Goal: Task Accomplishment & Management: Use online tool/utility

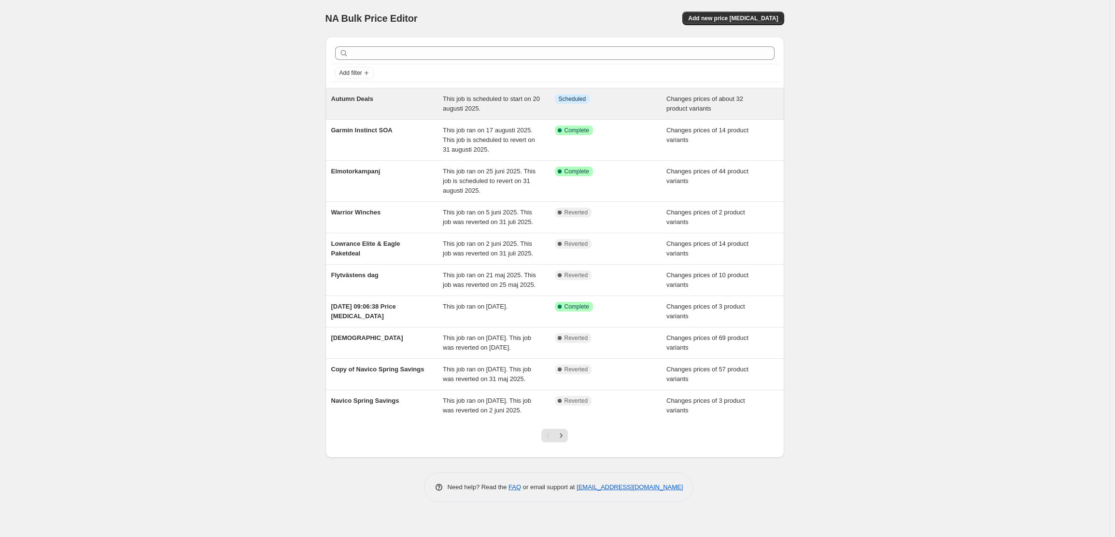
click at [357, 97] on span "Autumn Deals" at bounding box center [352, 98] width 42 height 7
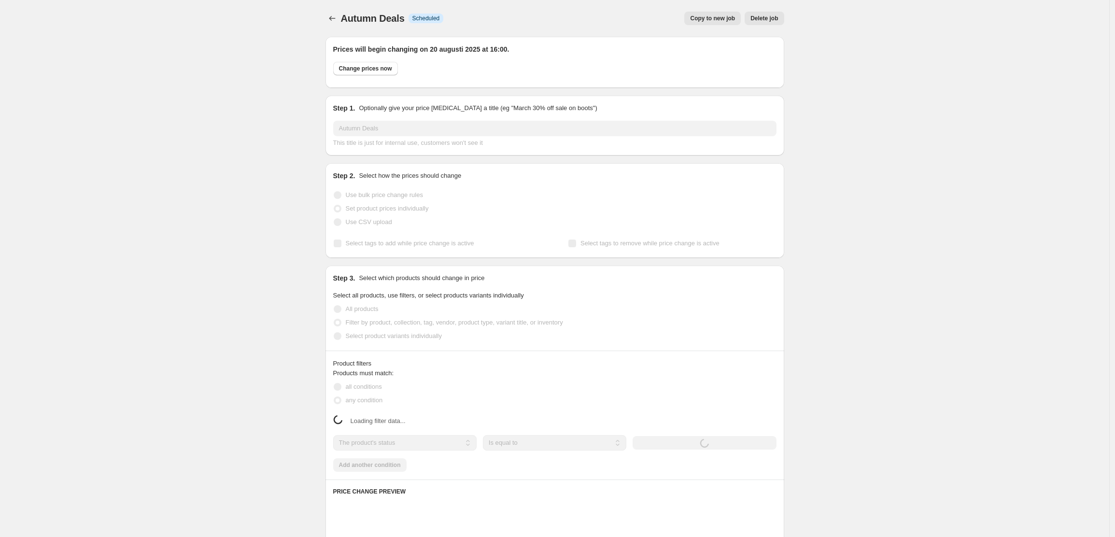
select select "collection"
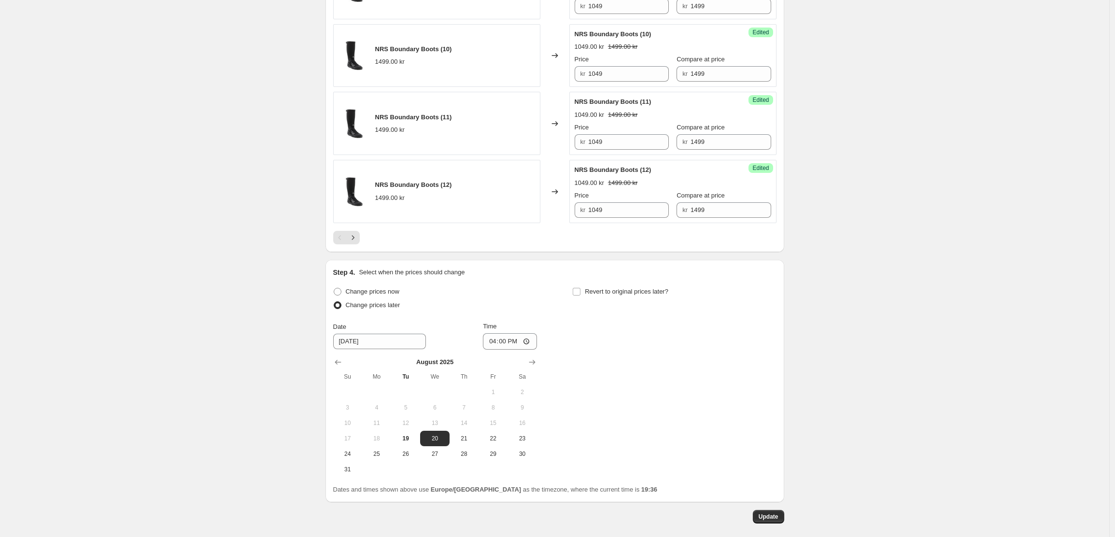
scroll to position [1727, 0]
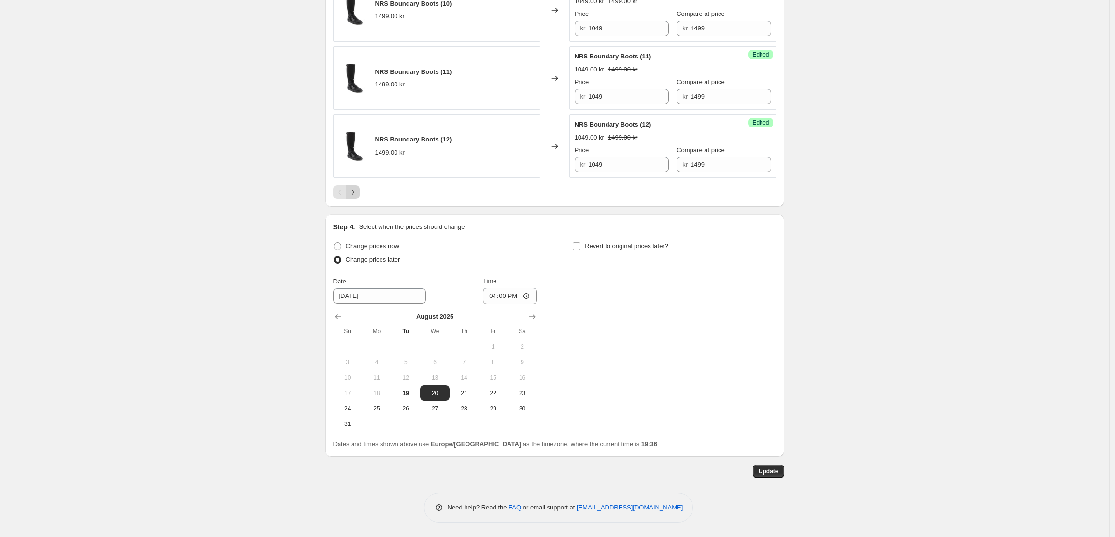
click at [357, 196] on icon "Next" at bounding box center [353, 192] width 10 height 10
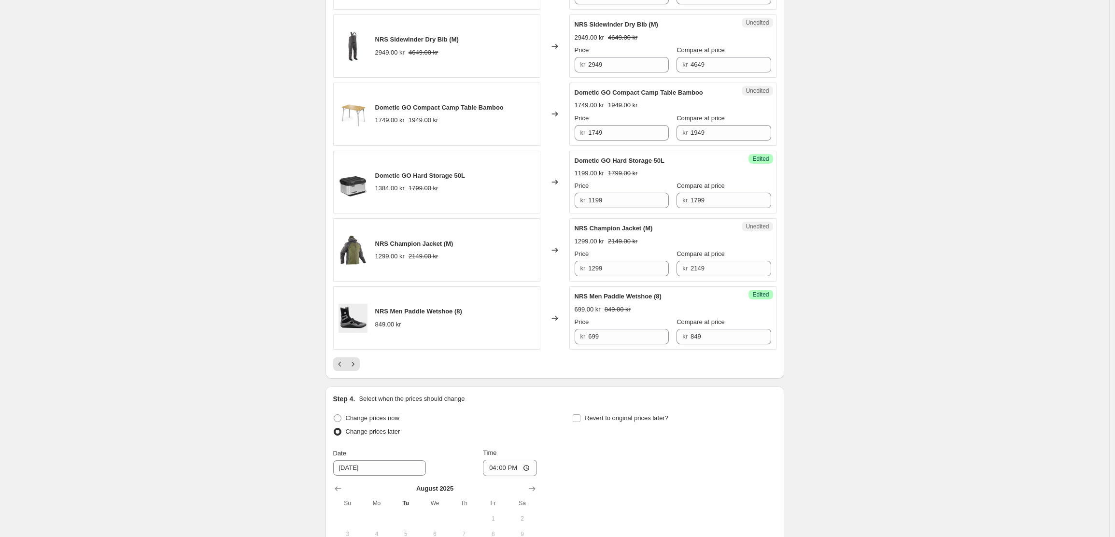
scroll to position [1527, 0]
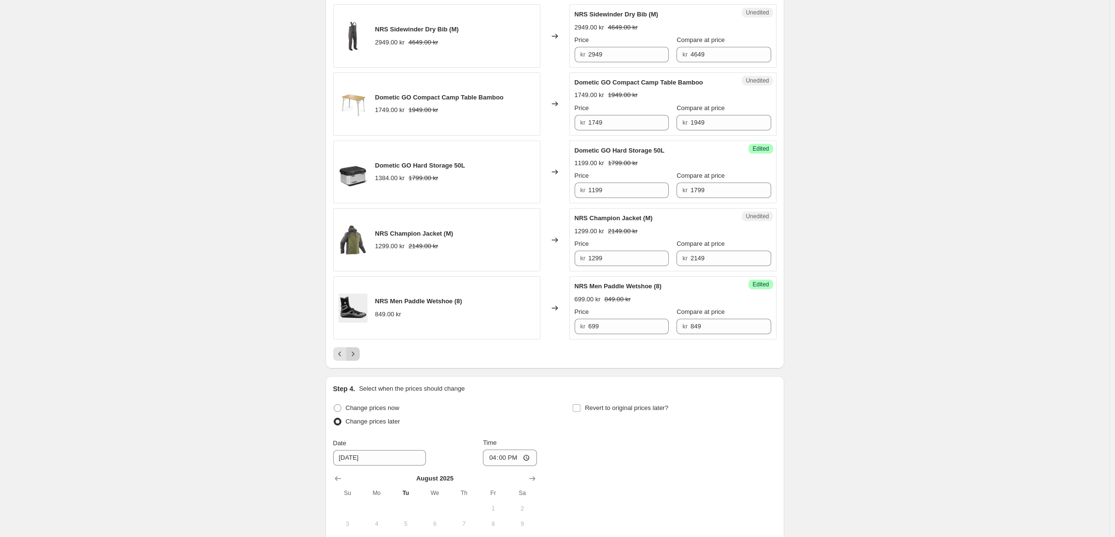
click at [355, 359] on icon "Next" at bounding box center [353, 354] width 10 height 10
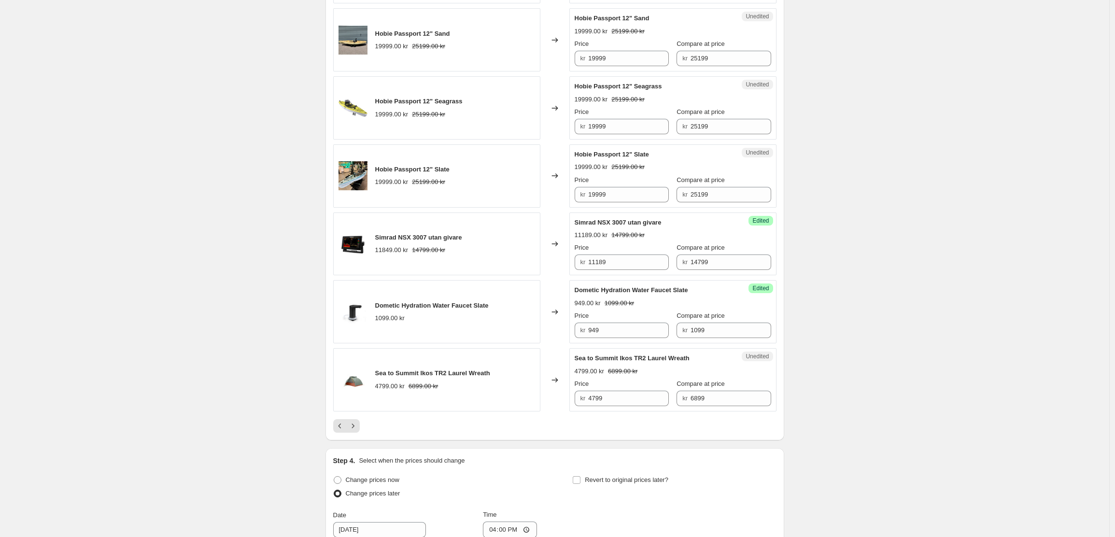
scroll to position [1476, 0]
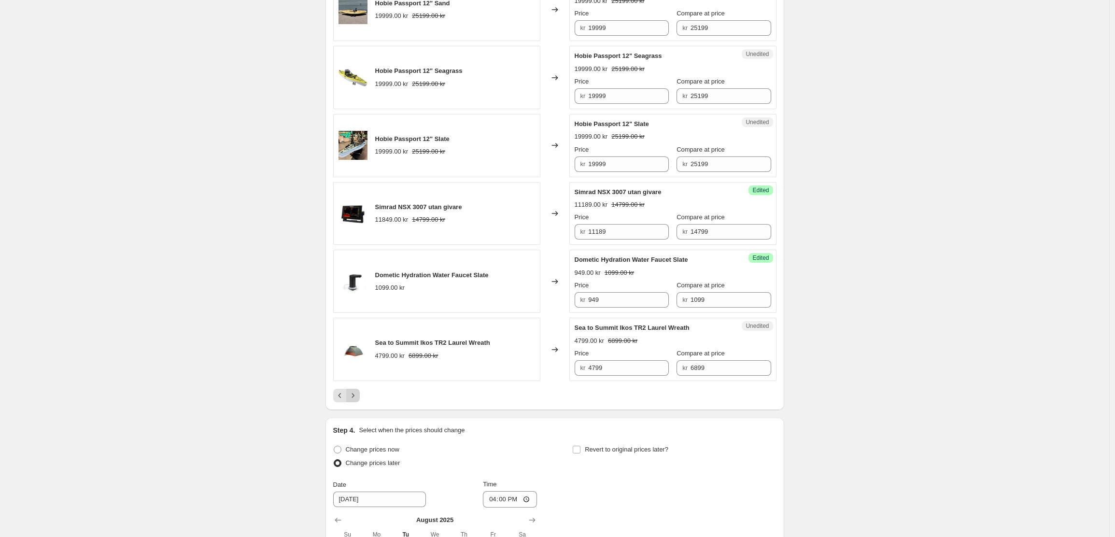
click at [358, 397] on icon "Next" at bounding box center [353, 396] width 10 height 10
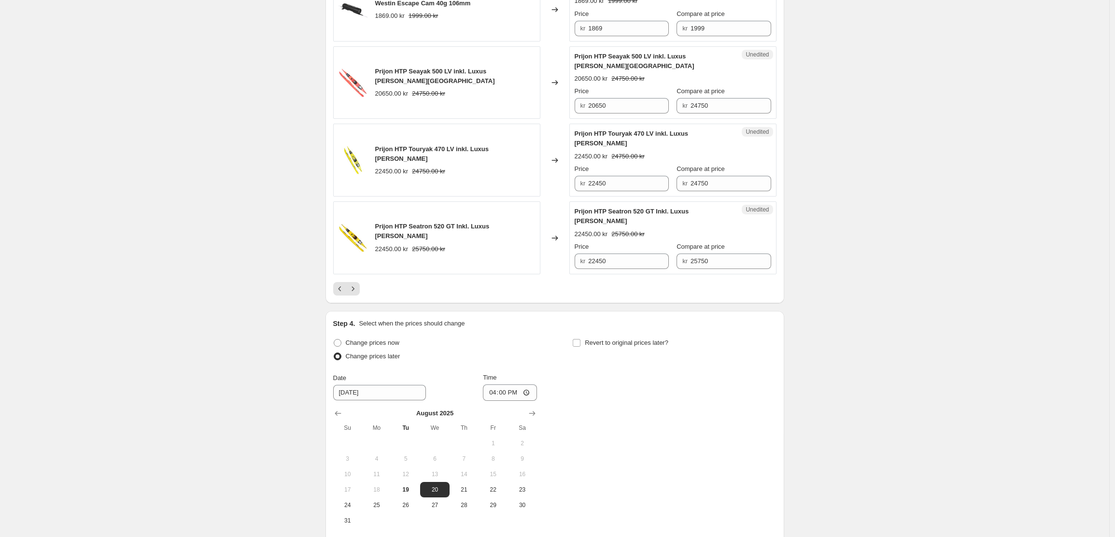
scroll to position [1661, 0]
click at [354, 282] on icon "Next" at bounding box center [353, 287] width 10 height 10
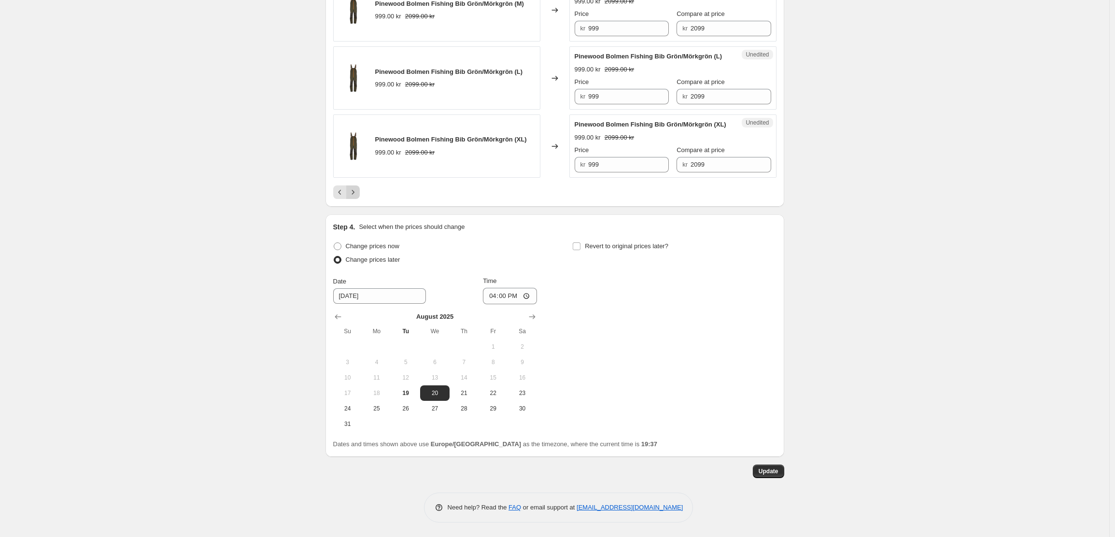
click at [355, 195] on icon "Next" at bounding box center [353, 192] width 10 height 10
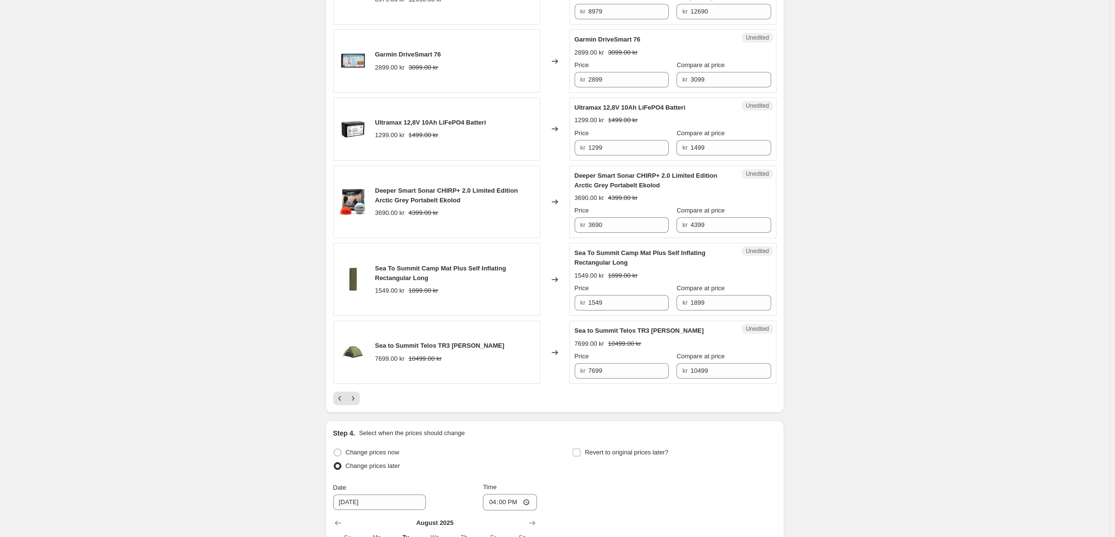
scroll to position [1752, 0]
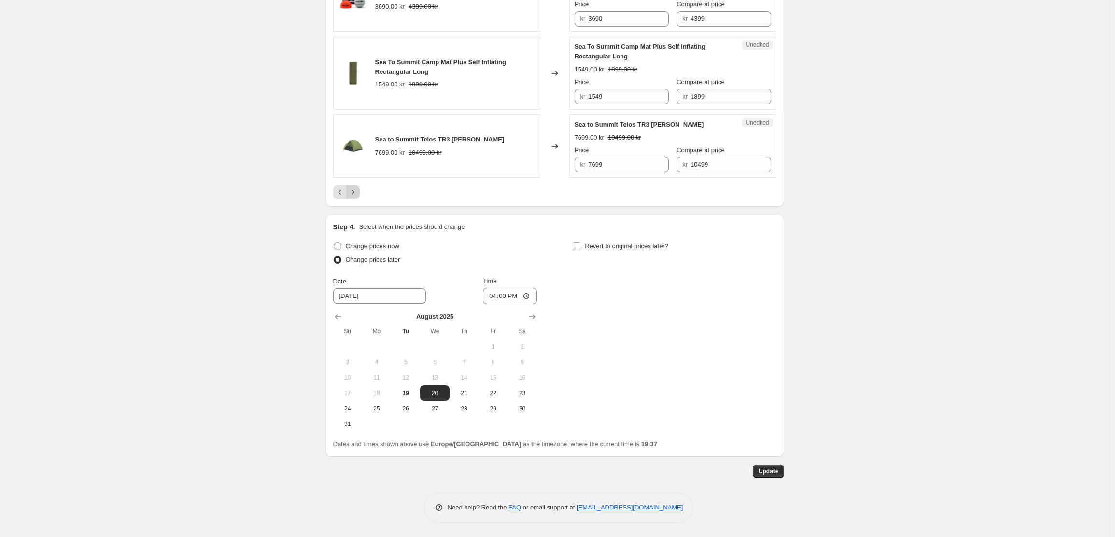
click at [354, 197] on icon "Next" at bounding box center [353, 192] width 10 height 10
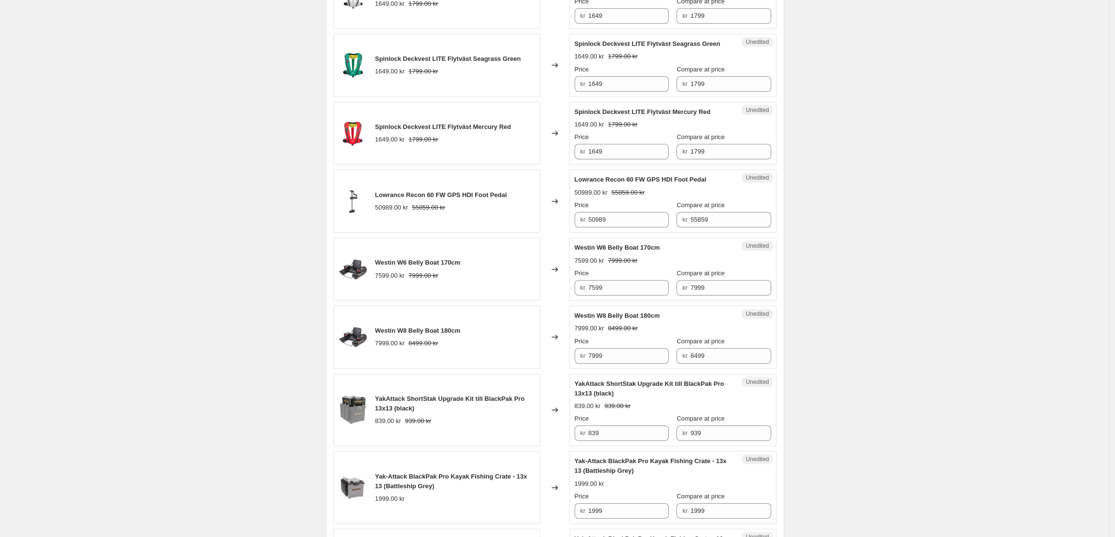
scroll to position [1708, 0]
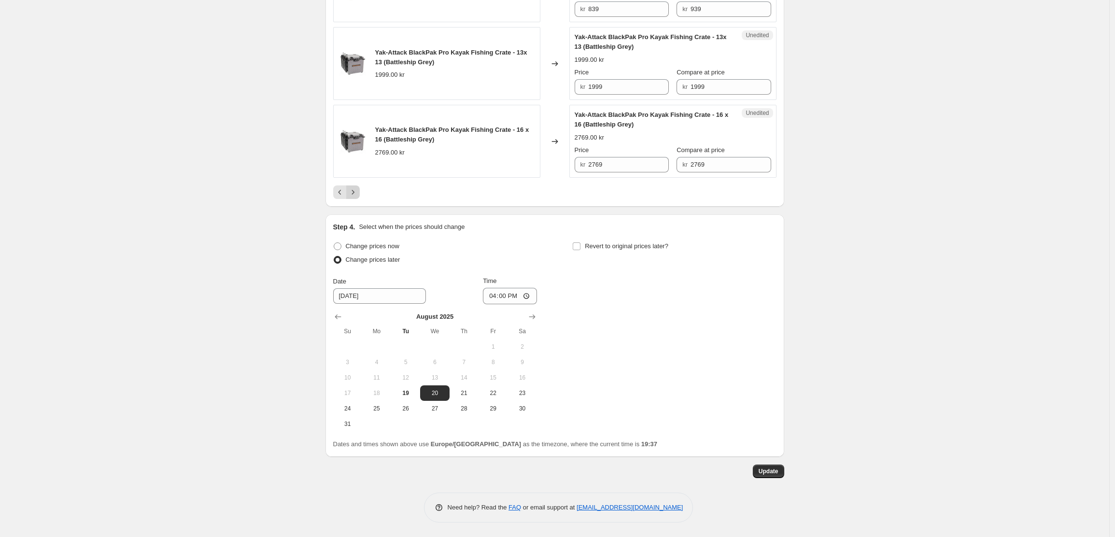
click at [354, 191] on icon "Next" at bounding box center [352, 192] width 2 height 4
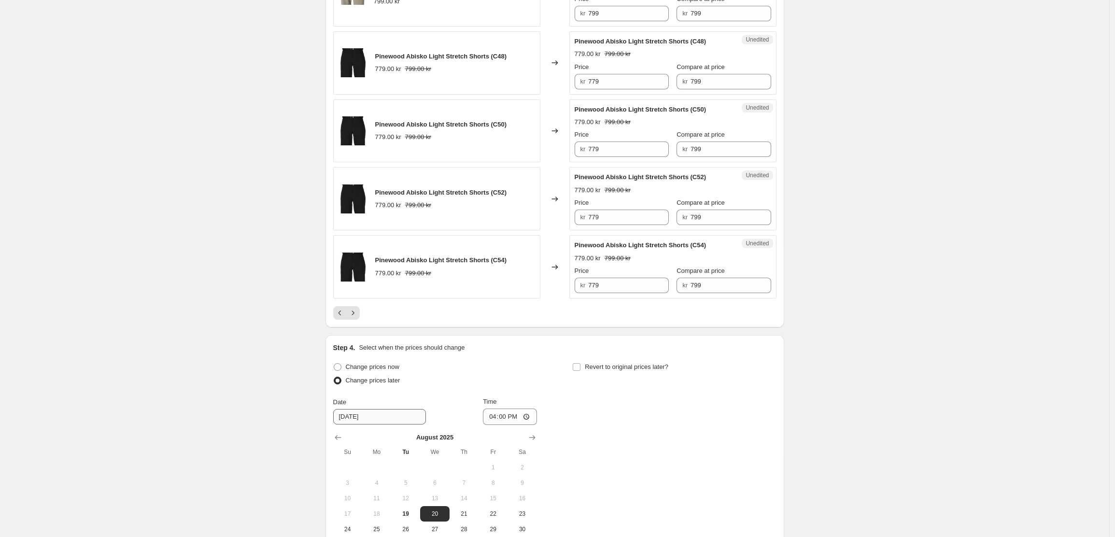
scroll to position [1616, 0]
click at [354, 316] on icon "Next" at bounding box center [353, 313] width 10 height 10
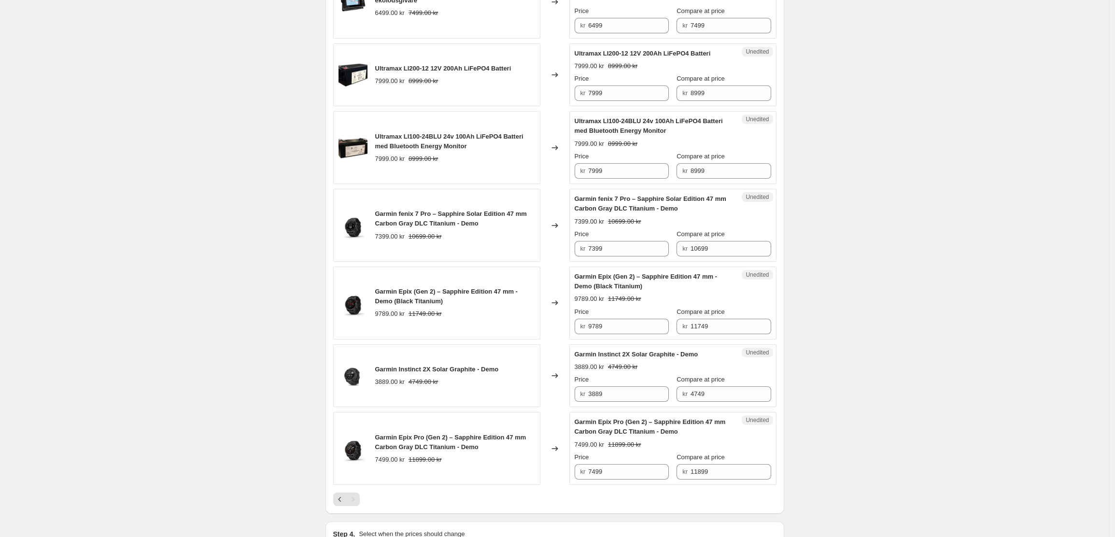
scroll to position [1384, 0]
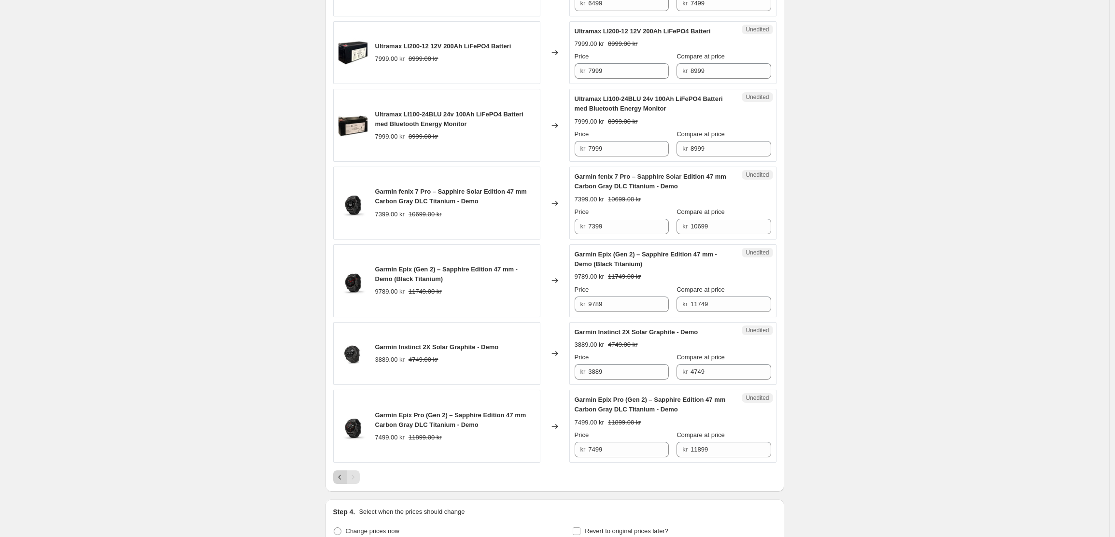
click at [339, 472] on icon "Previous" at bounding box center [340, 477] width 10 height 10
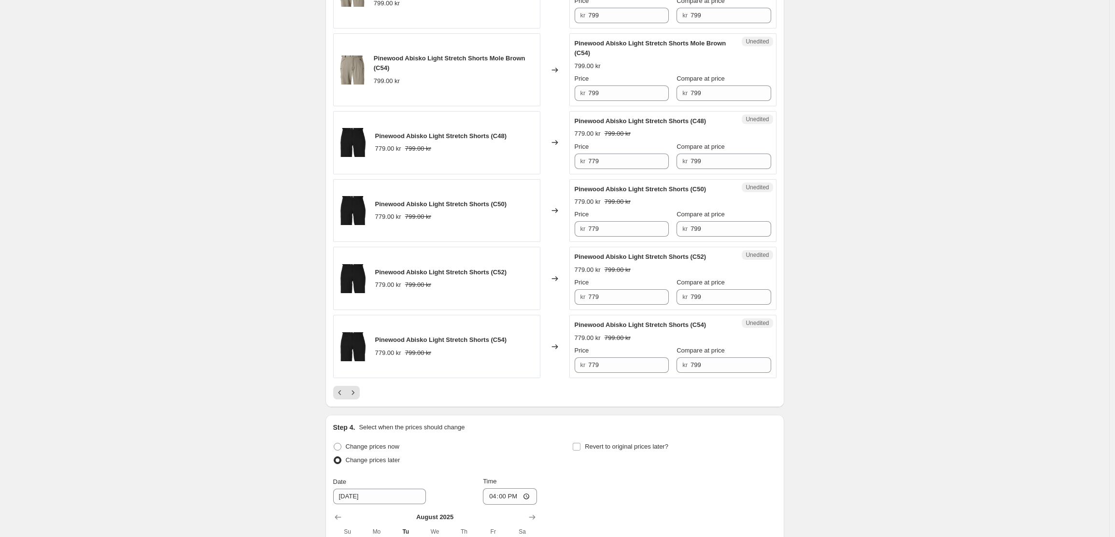
scroll to position [1737, 0]
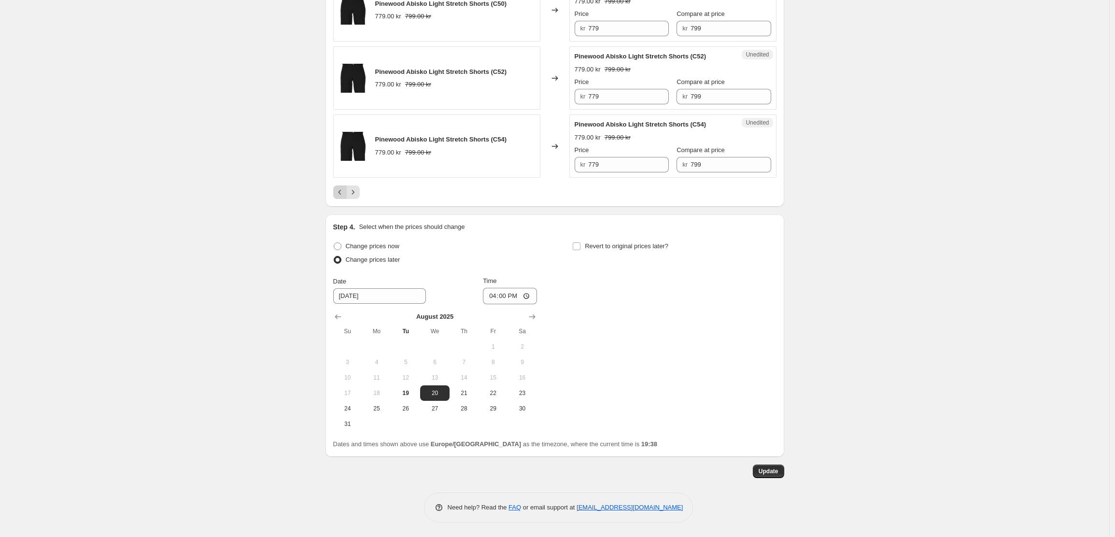
click at [342, 192] on icon "Previous" at bounding box center [340, 192] width 10 height 10
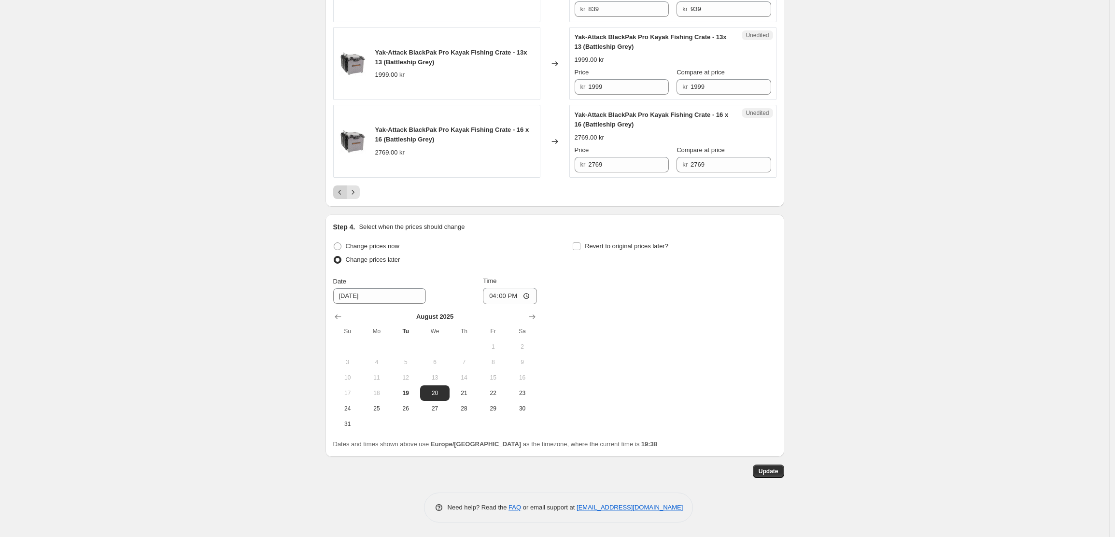
click at [343, 192] on icon "Previous" at bounding box center [340, 192] width 10 height 10
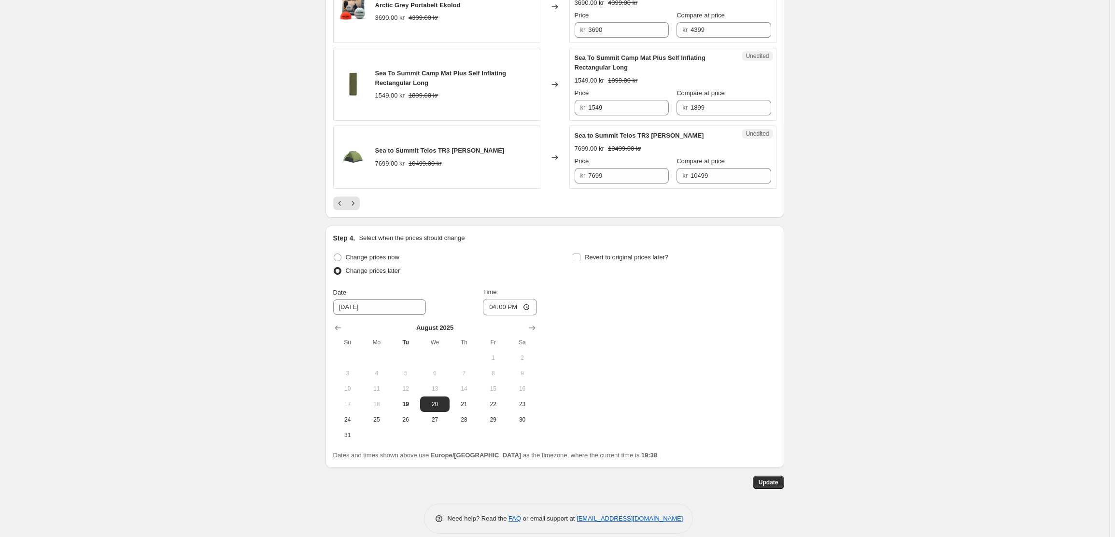
scroll to position [1766, 0]
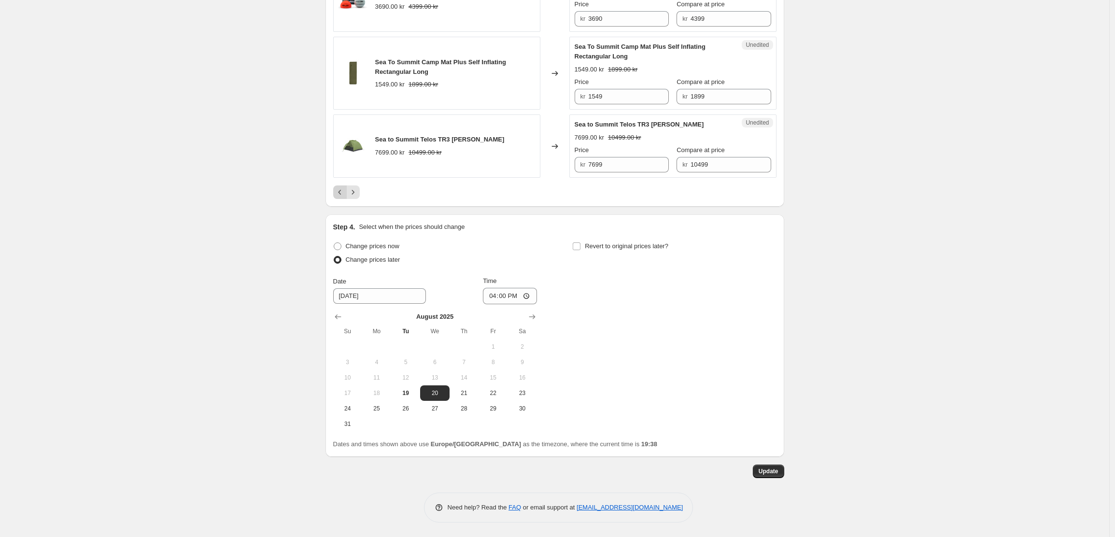
click at [345, 194] on icon "Previous" at bounding box center [340, 192] width 10 height 10
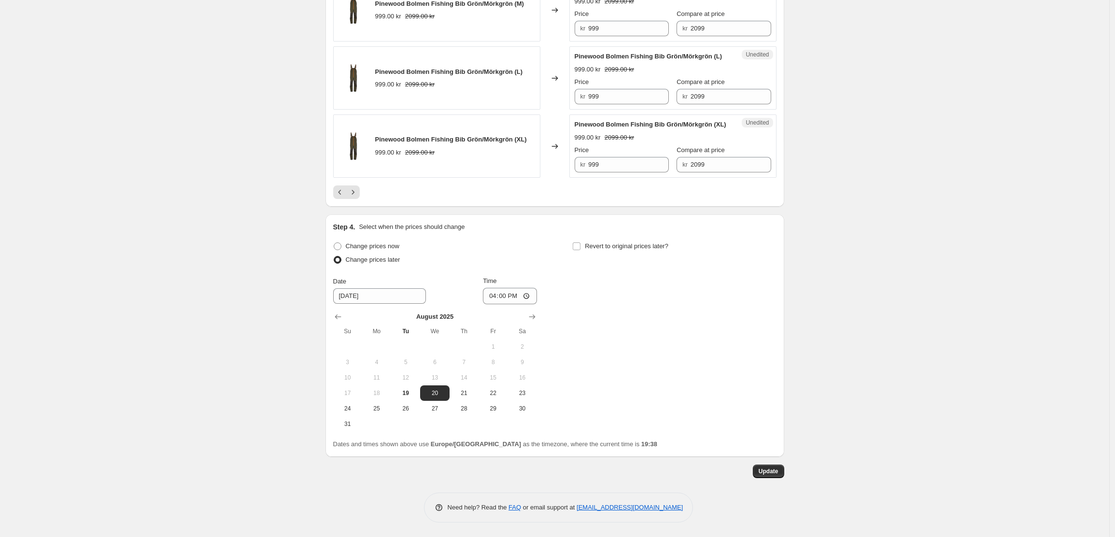
scroll to position [1739, 0]
click at [340, 197] on icon "Previous" at bounding box center [340, 192] width 10 height 10
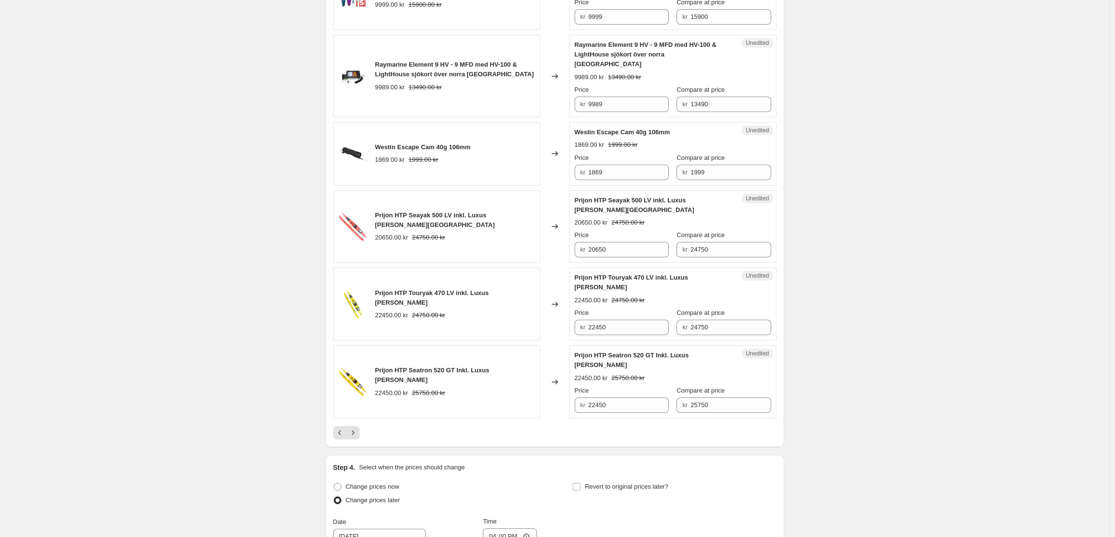
scroll to position [1523, 0]
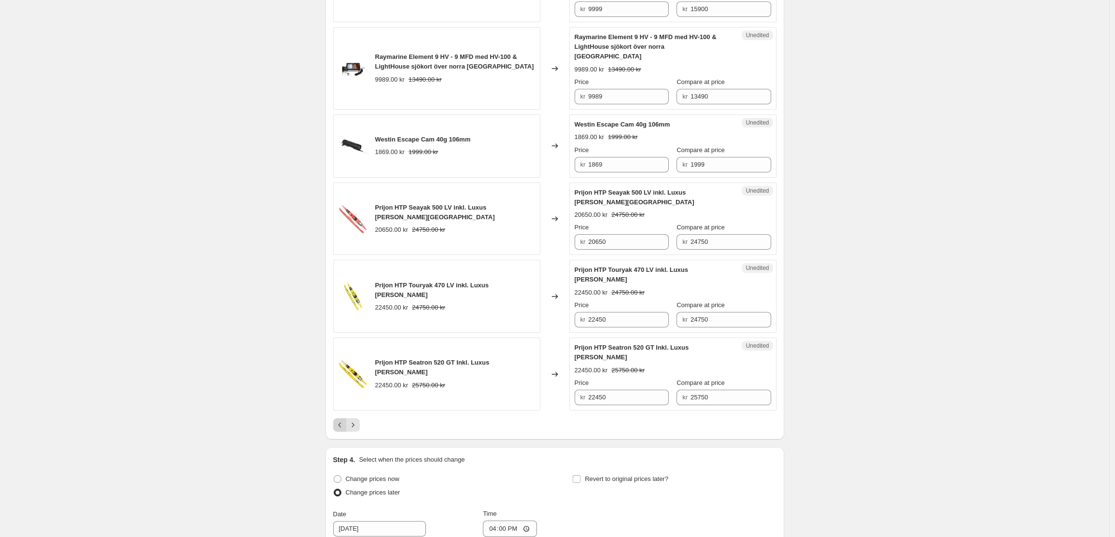
click at [340, 420] on icon "Previous" at bounding box center [340, 425] width 10 height 10
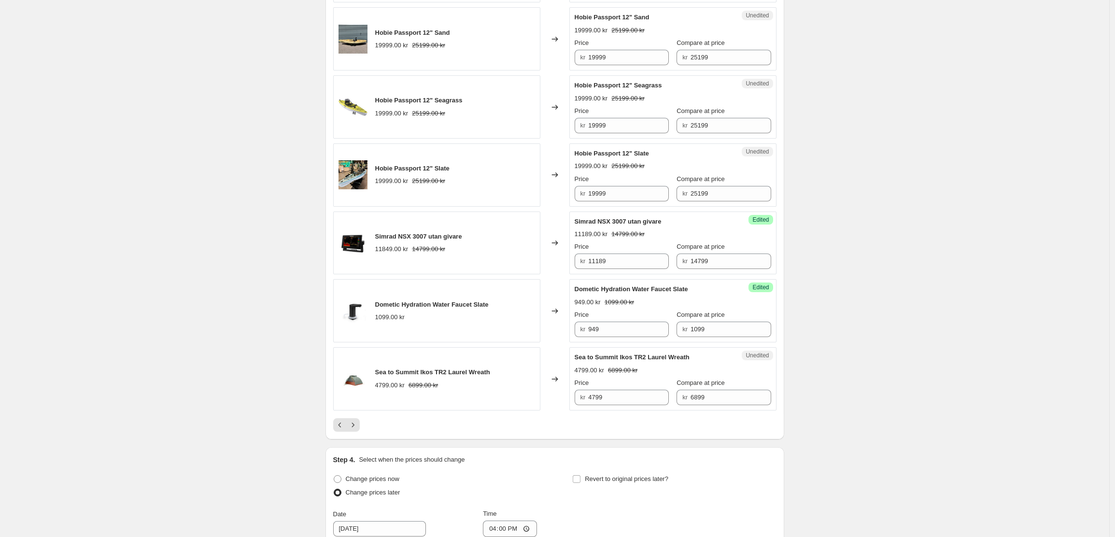
scroll to position [1679, 0]
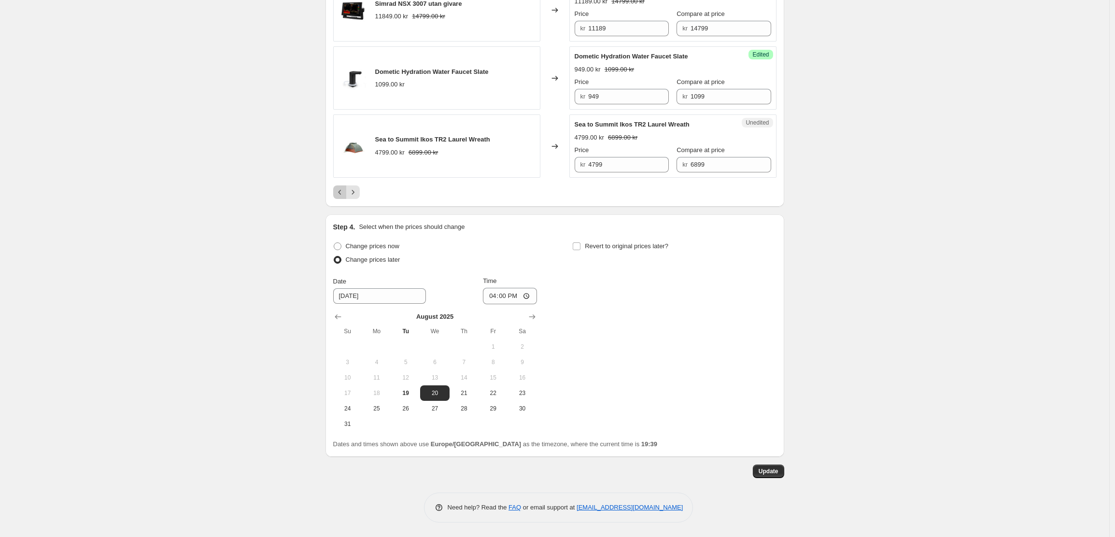
click at [340, 192] on icon "Previous" at bounding box center [340, 192] width 10 height 10
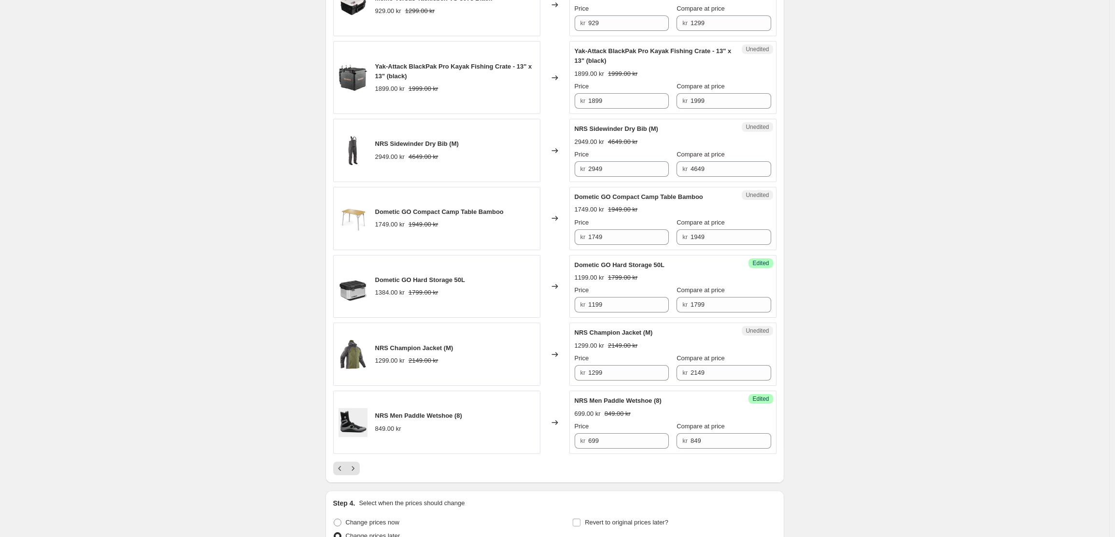
scroll to position [1698, 0]
